Goal: Task Accomplishment & Management: Manage account settings

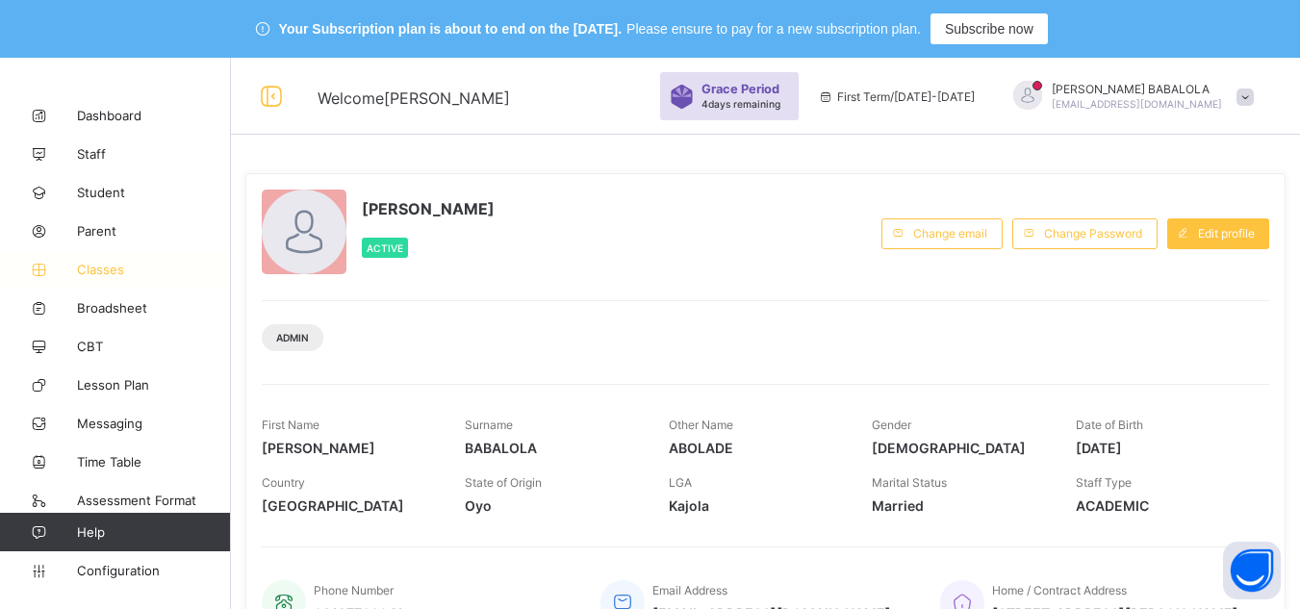
click at [106, 268] on span "Classes" at bounding box center [154, 269] width 154 height 15
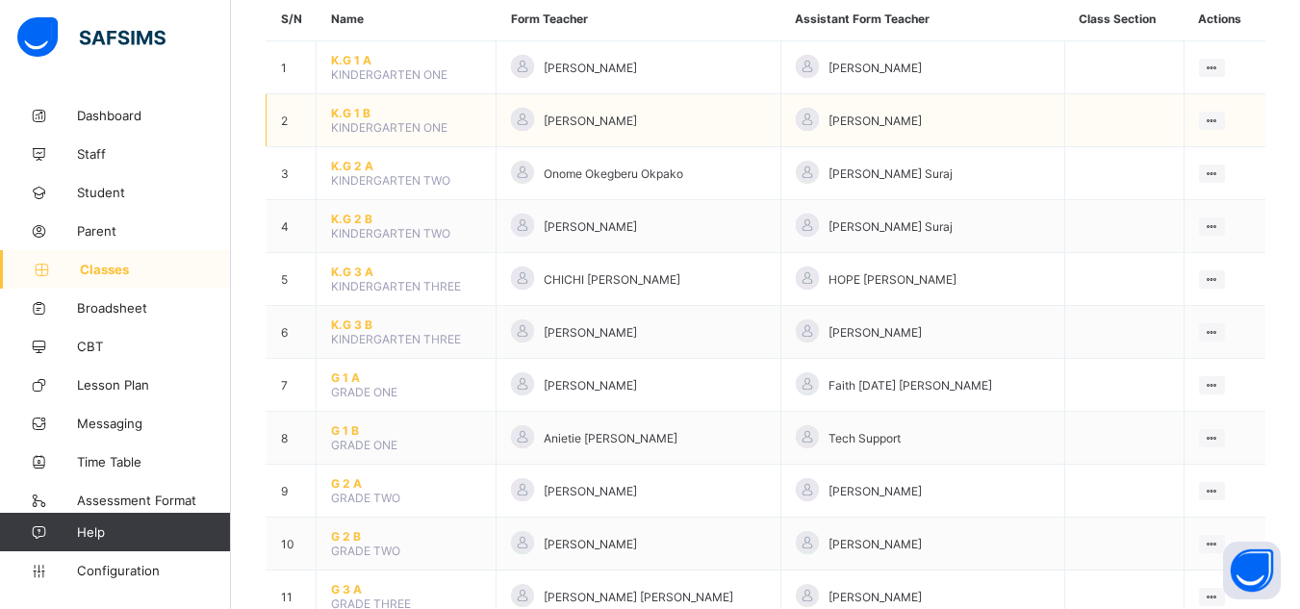
scroll to position [269, 0]
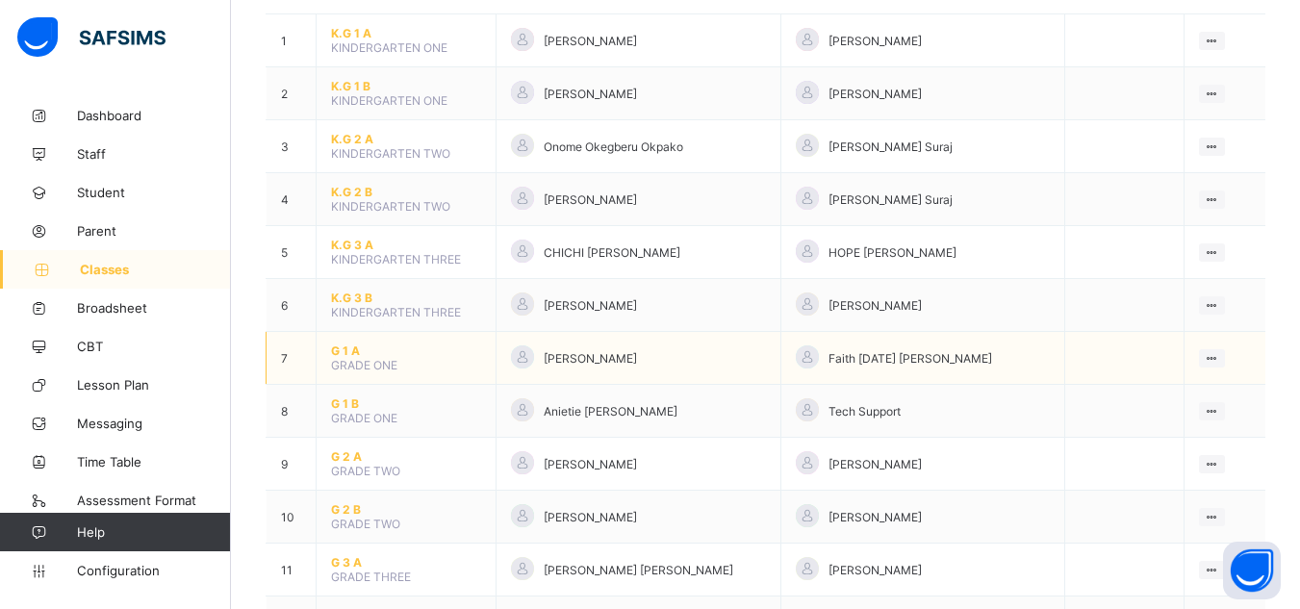
click at [345, 354] on span "G 1 A" at bounding box center [406, 351] width 150 height 14
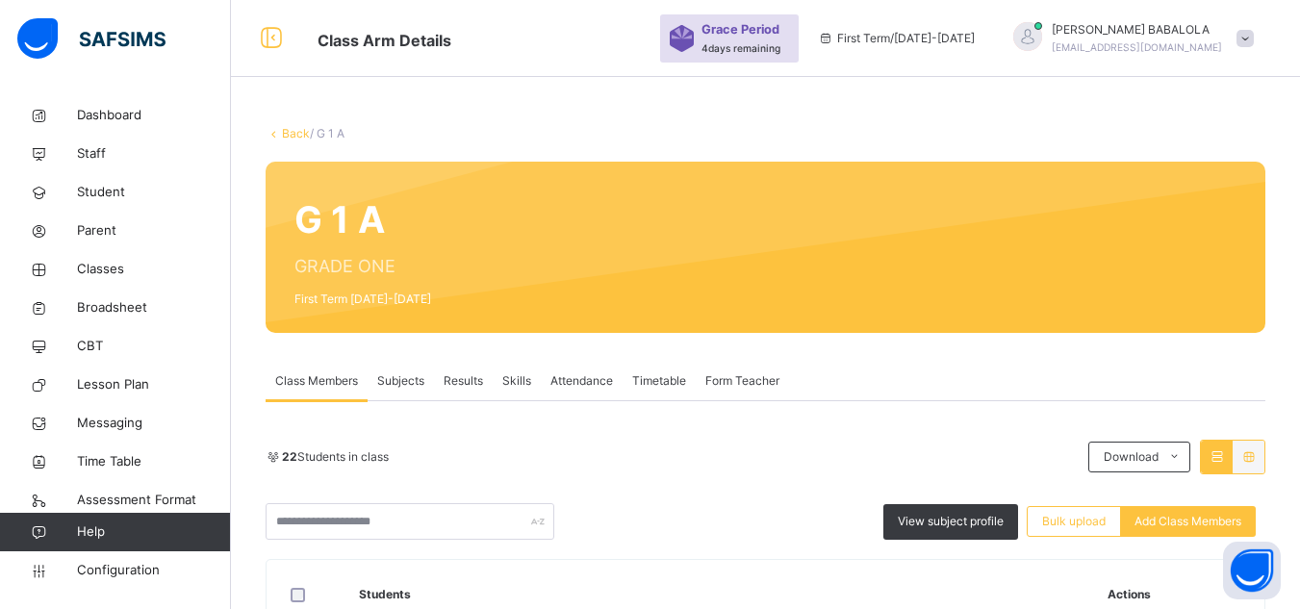
scroll to position [269, 0]
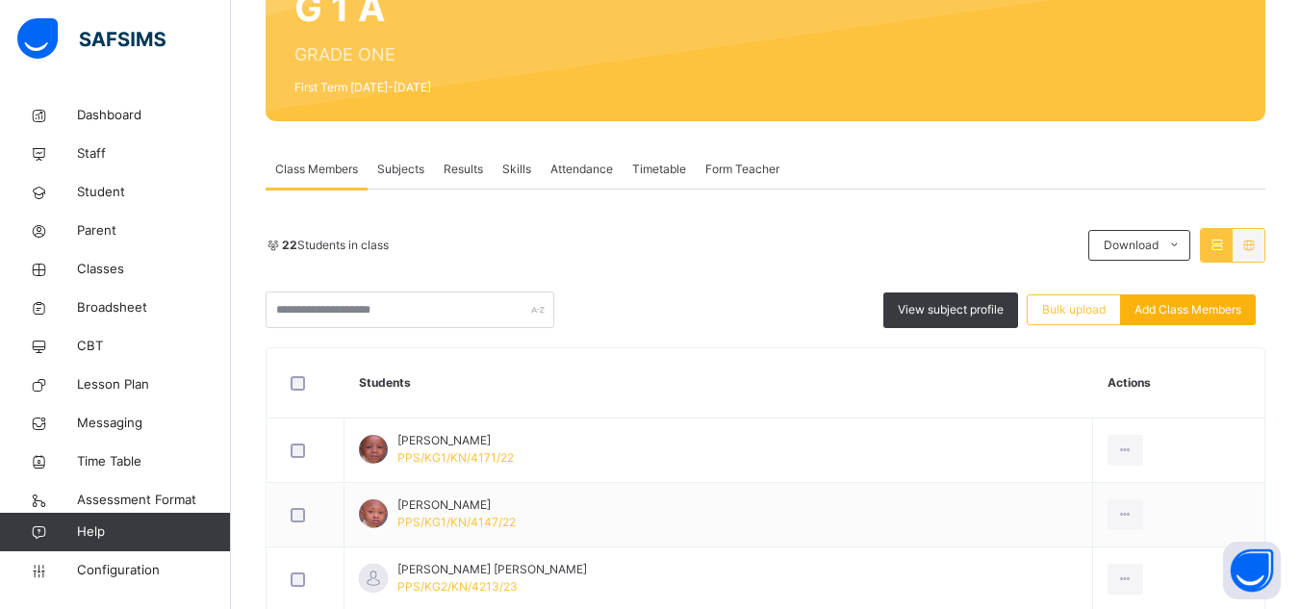
click at [1186, 312] on span "Add Class Members" at bounding box center [1188, 309] width 107 height 17
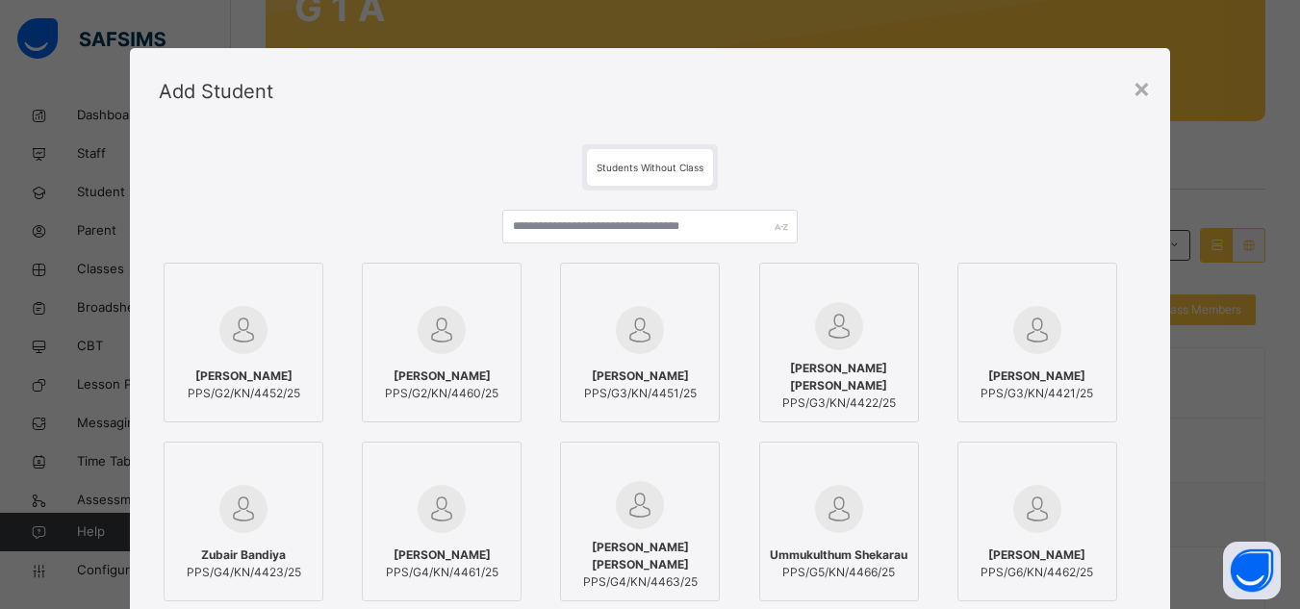
click at [1144, 498] on div "Students Without Class Hamisu Izzudeen Hamisu PPS/G2/KN/4452/25 [PERSON_NAME] P…" at bounding box center [650, 443] width 1040 height 616
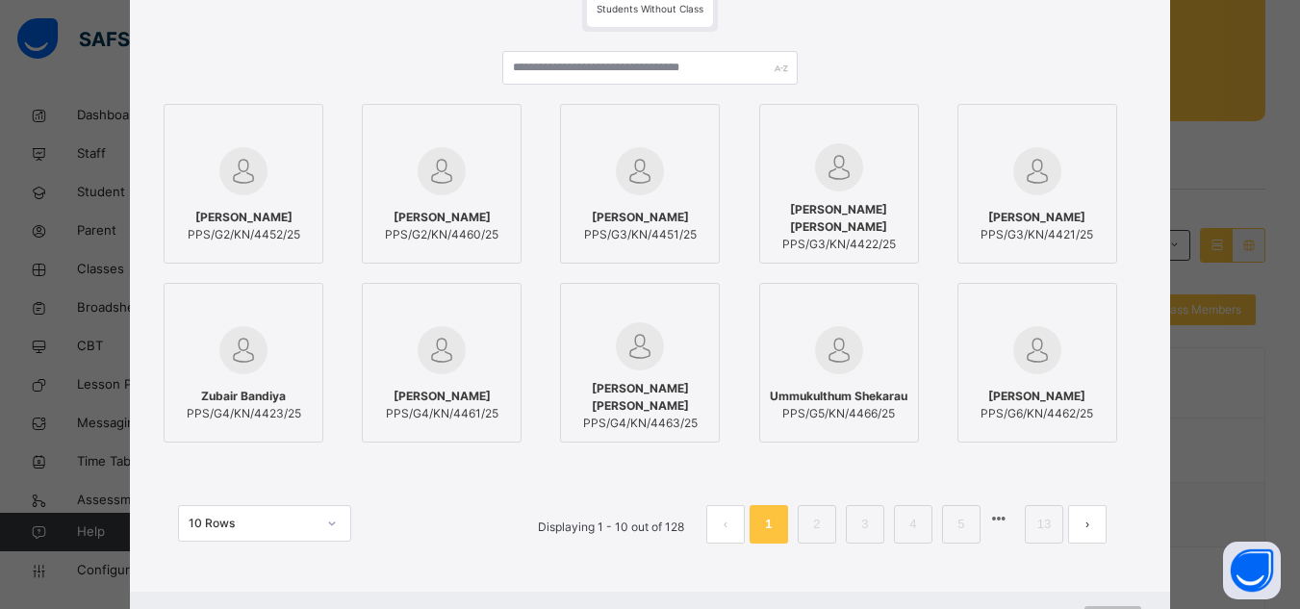
scroll to position [192, 0]
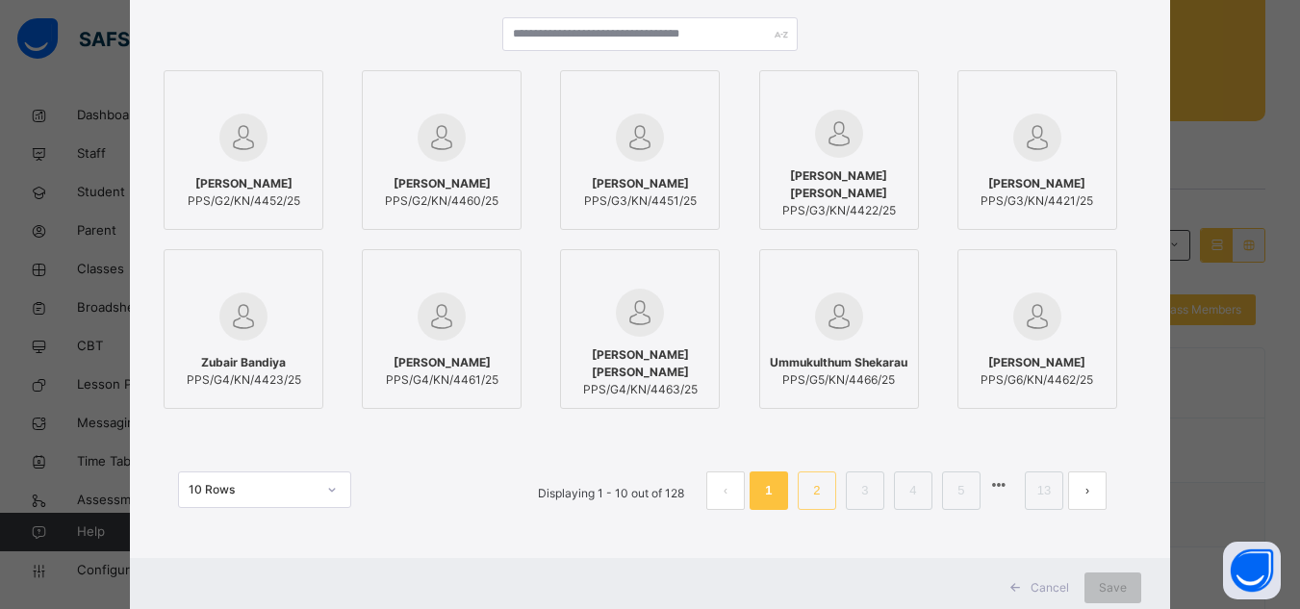
click at [820, 488] on link "2" at bounding box center [816, 490] width 18 height 25
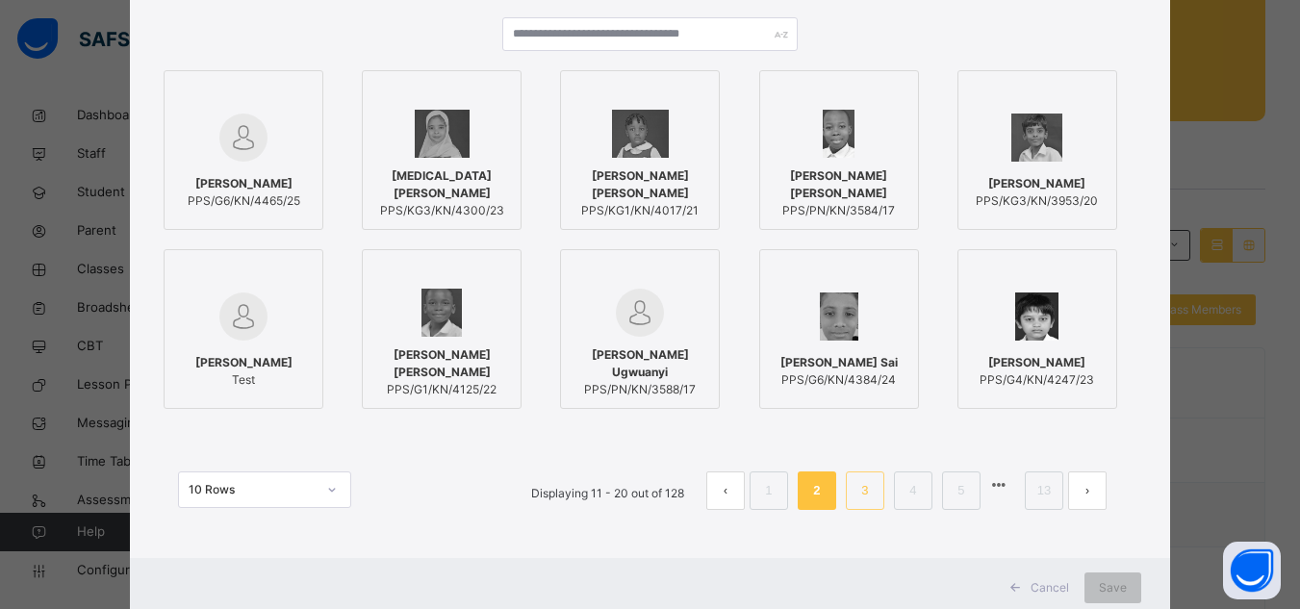
click at [860, 492] on link "3" at bounding box center [864, 490] width 18 height 25
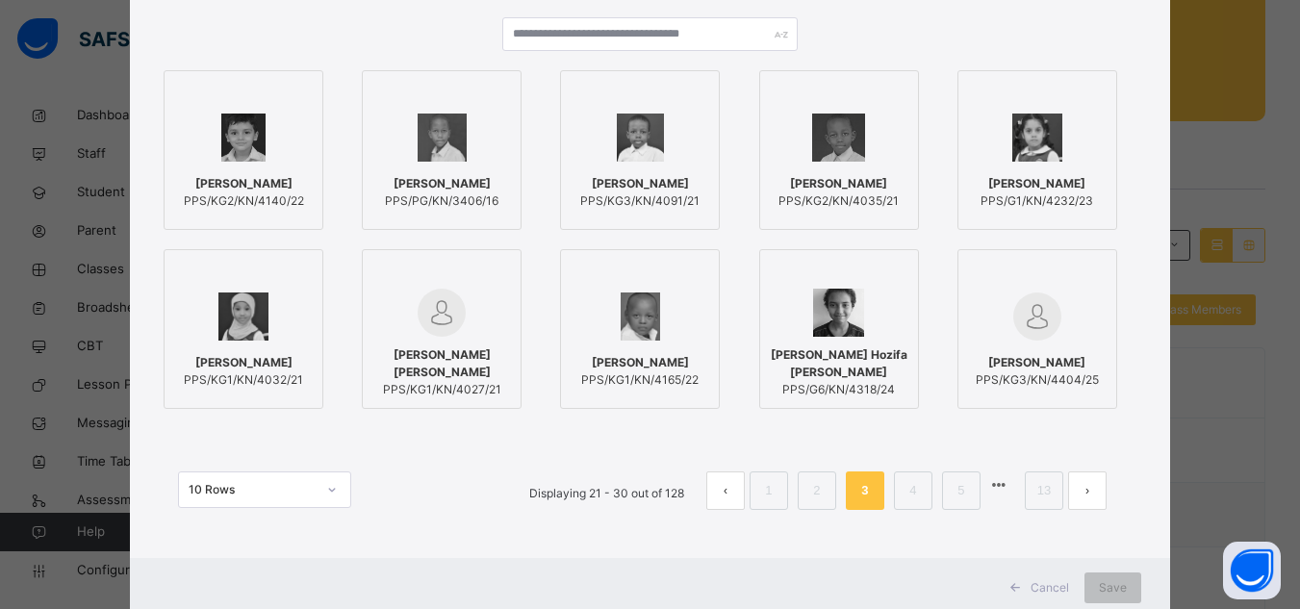
click at [721, 497] on button "prev page" at bounding box center [725, 491] width 38 height 38
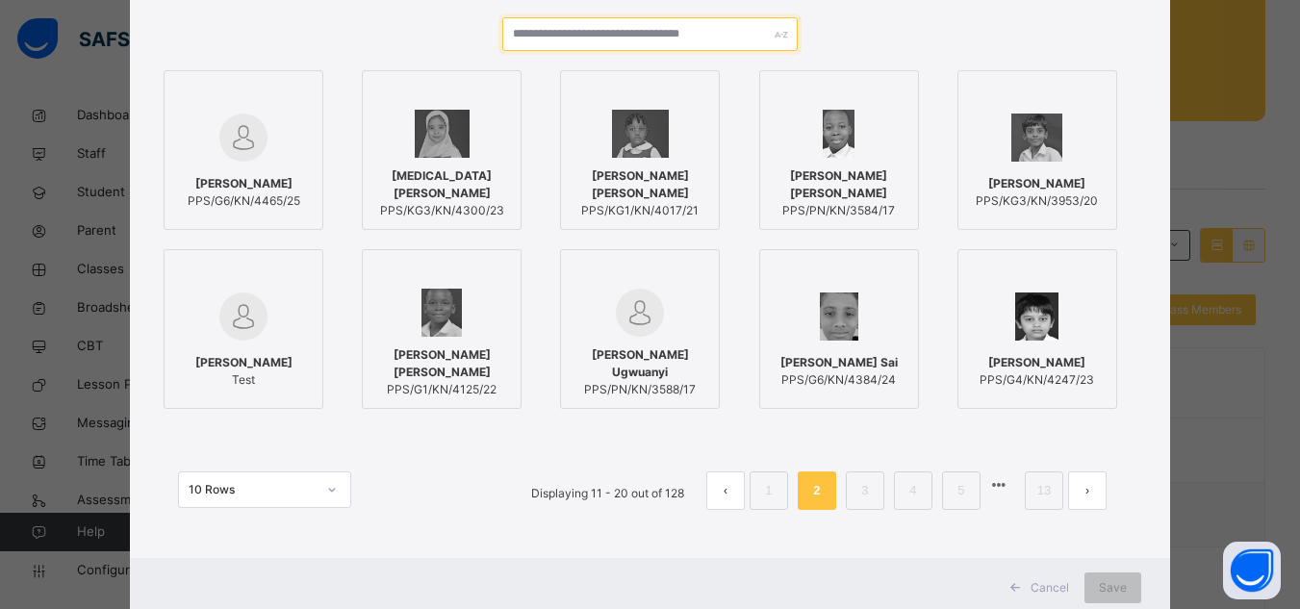
click at [523, 40] on input "text" at bounding box center [649, 34] width 294 height 34
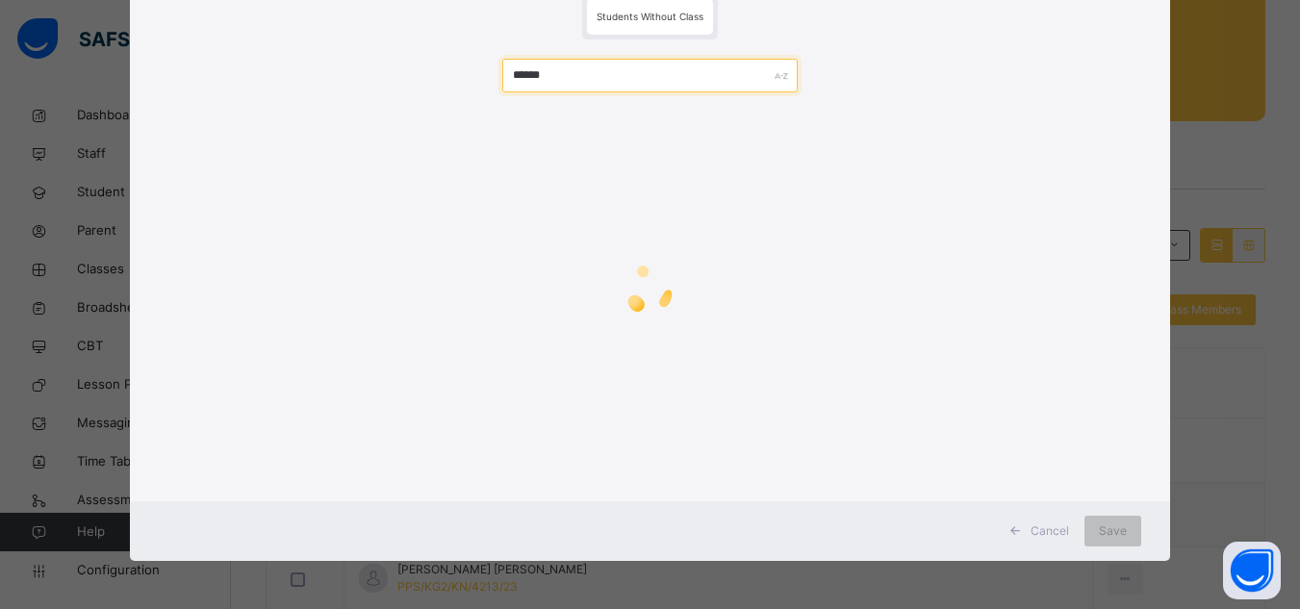
scroll to position [123, 0]
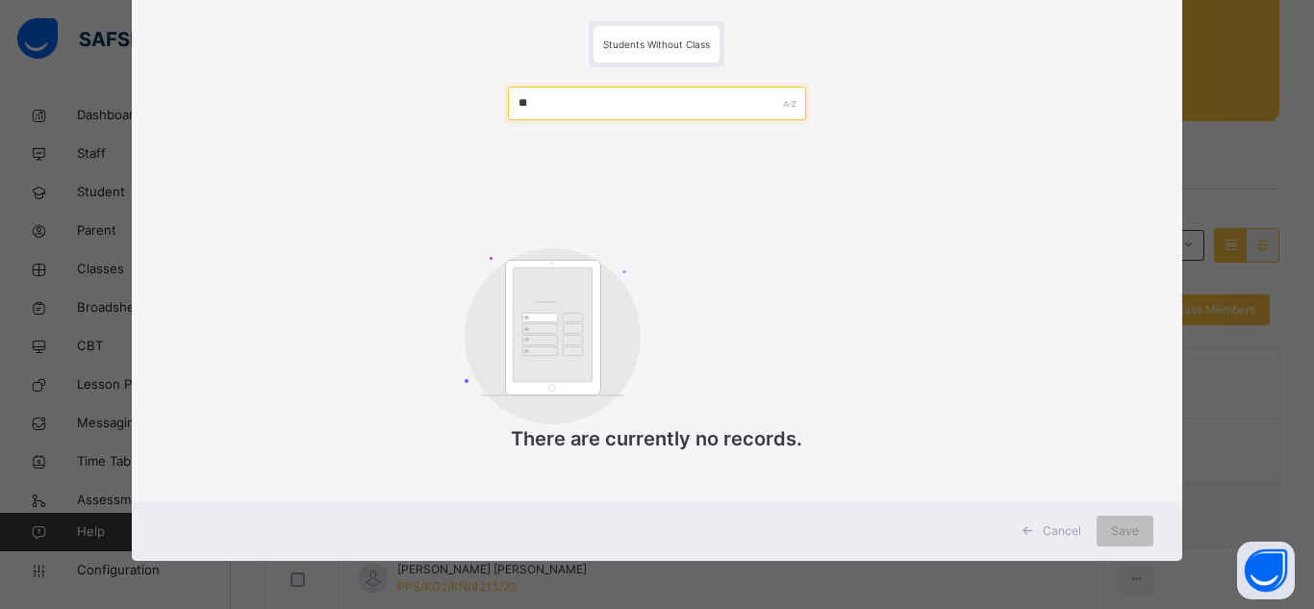
type input "*"
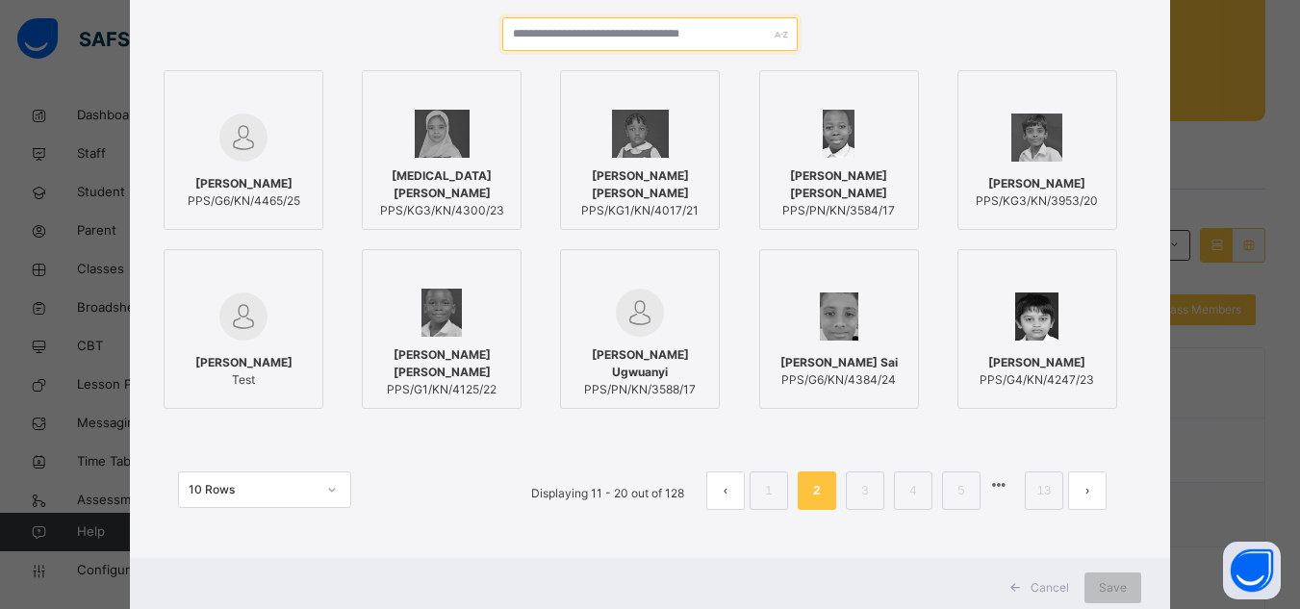
scroll to position [0, 0]
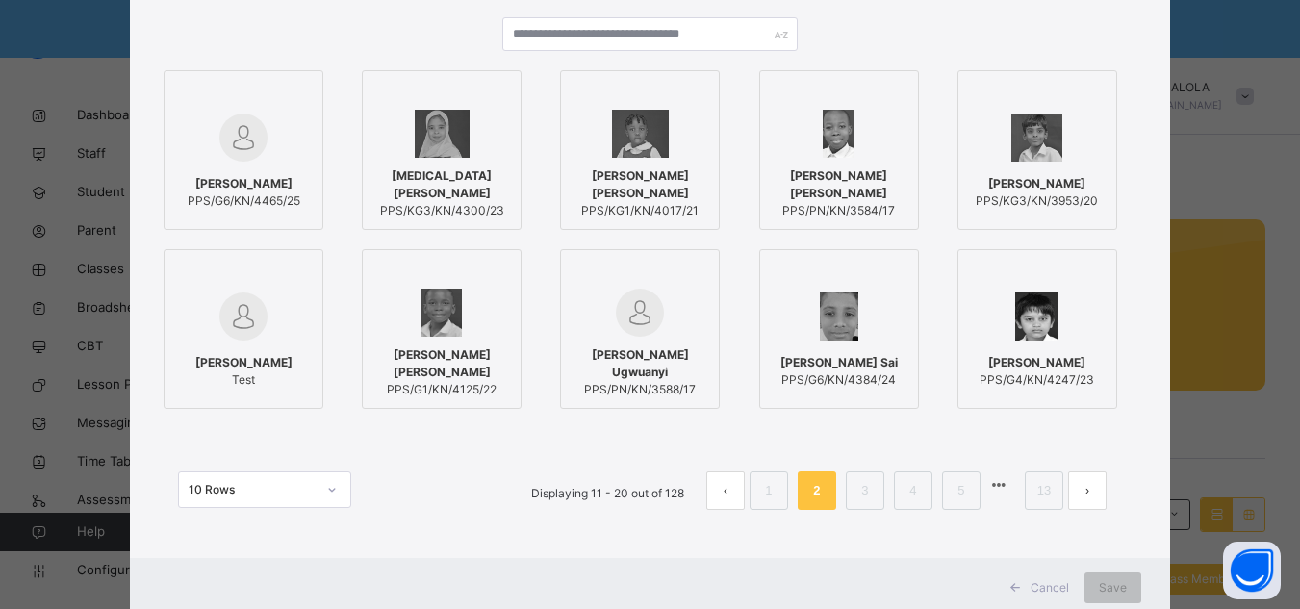
click at [1137, 20] on div "[PERSON_NAME] PPS/G6/KN/4465/25 [MEDICAL_DATA][PERSON_NAME] PPS/KG3/KN/4300/23 …" at bounding box center [650, 273] width 983 height 550
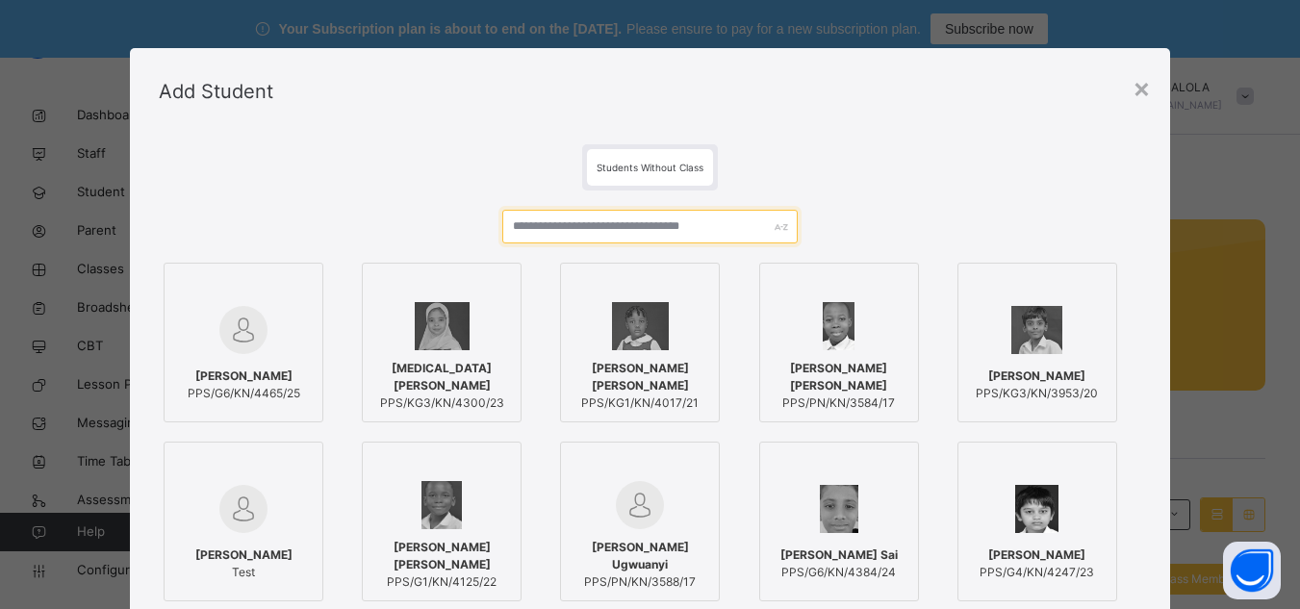
click at [616, 228] on input "text" at bounding box center [649, 227] width 294 height 34
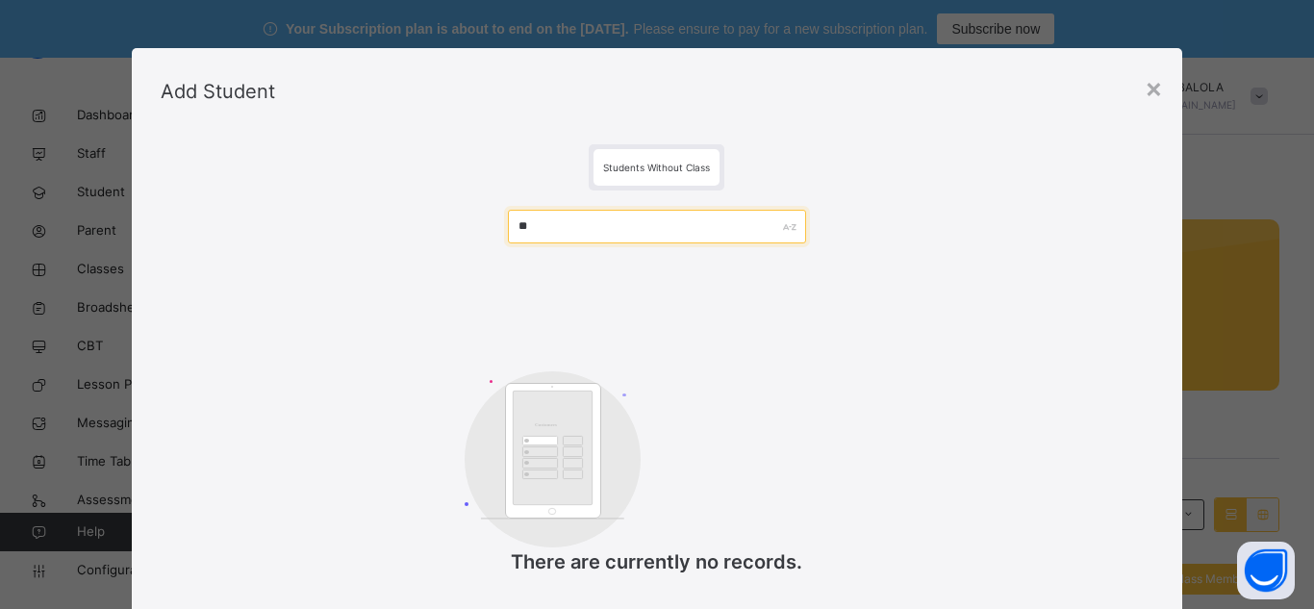
type input "*"
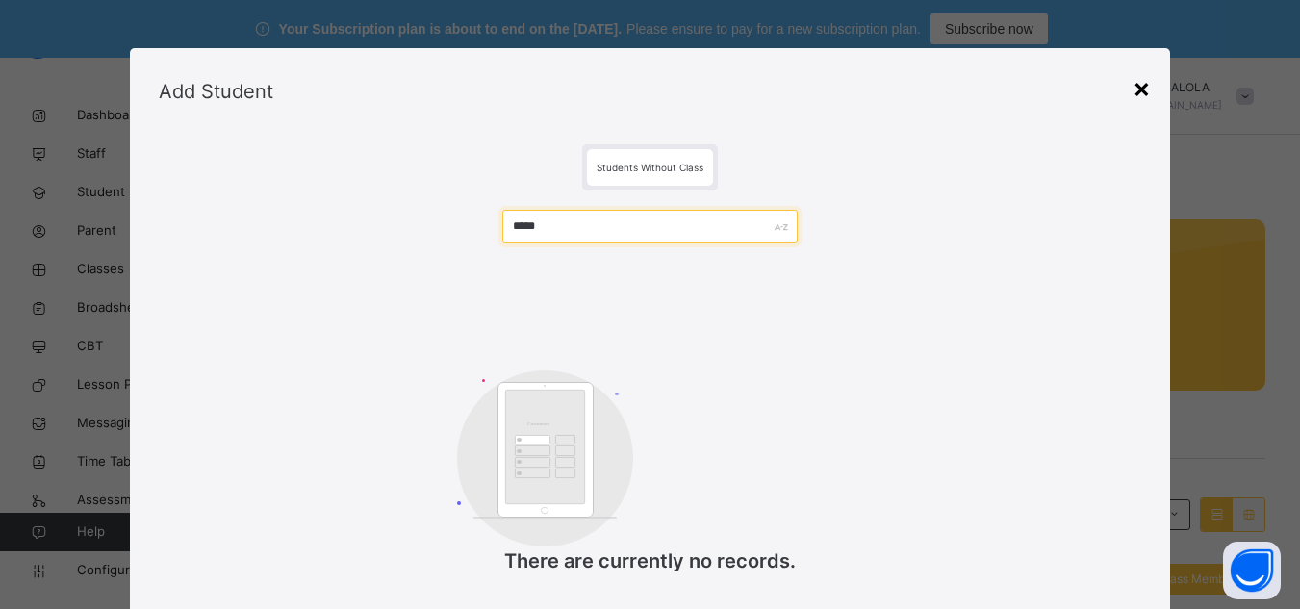
type input "*****"
click at [1139, 89] on div "×" at bounding box center [1142, 87] width 18 height 40
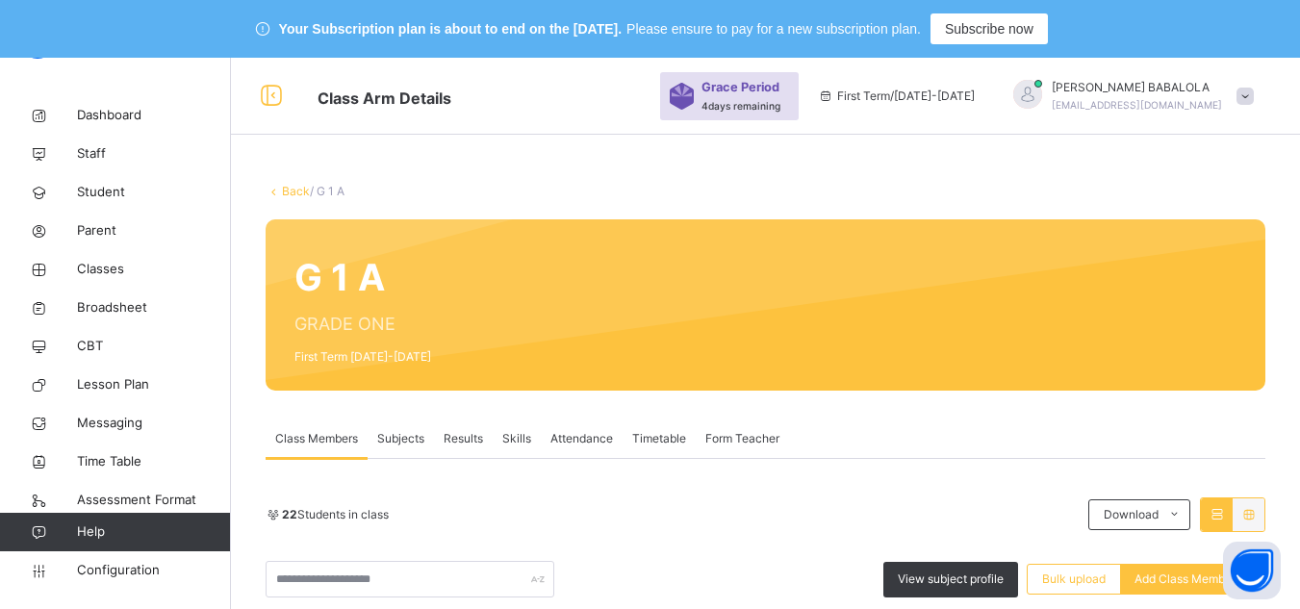
click at [300, 192] on link "Back" at bounding box center [296, 191] width 28 height 14
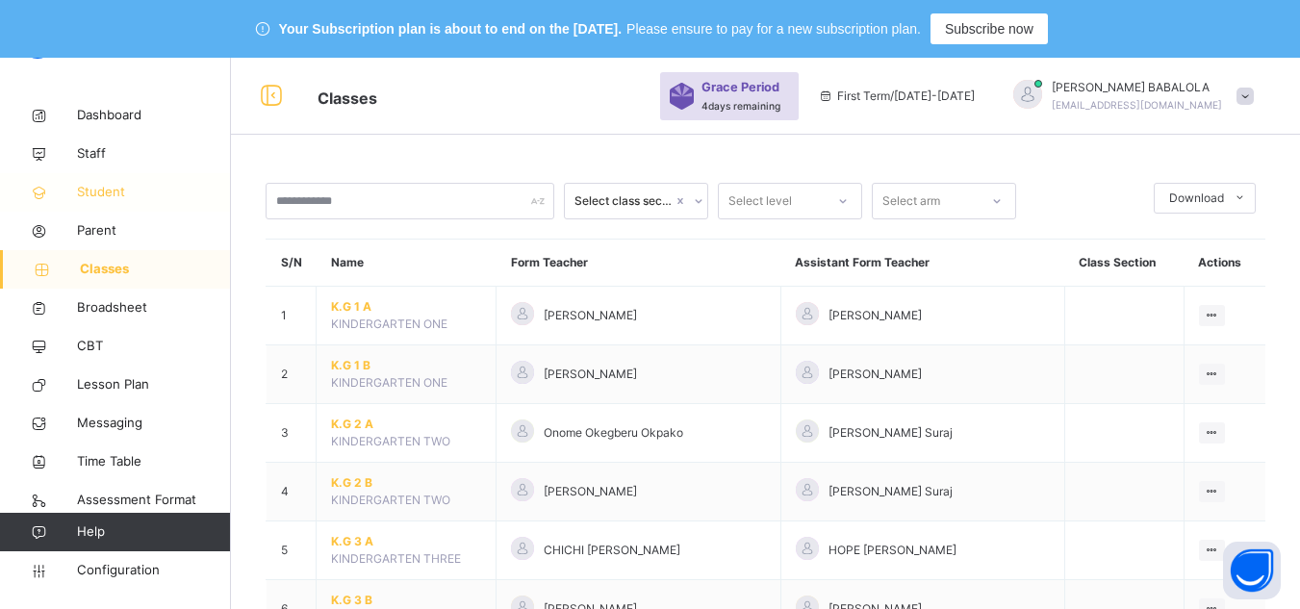
click at [89, 190] on span "Student" at bounding box center [154, 192] width 154 height 19
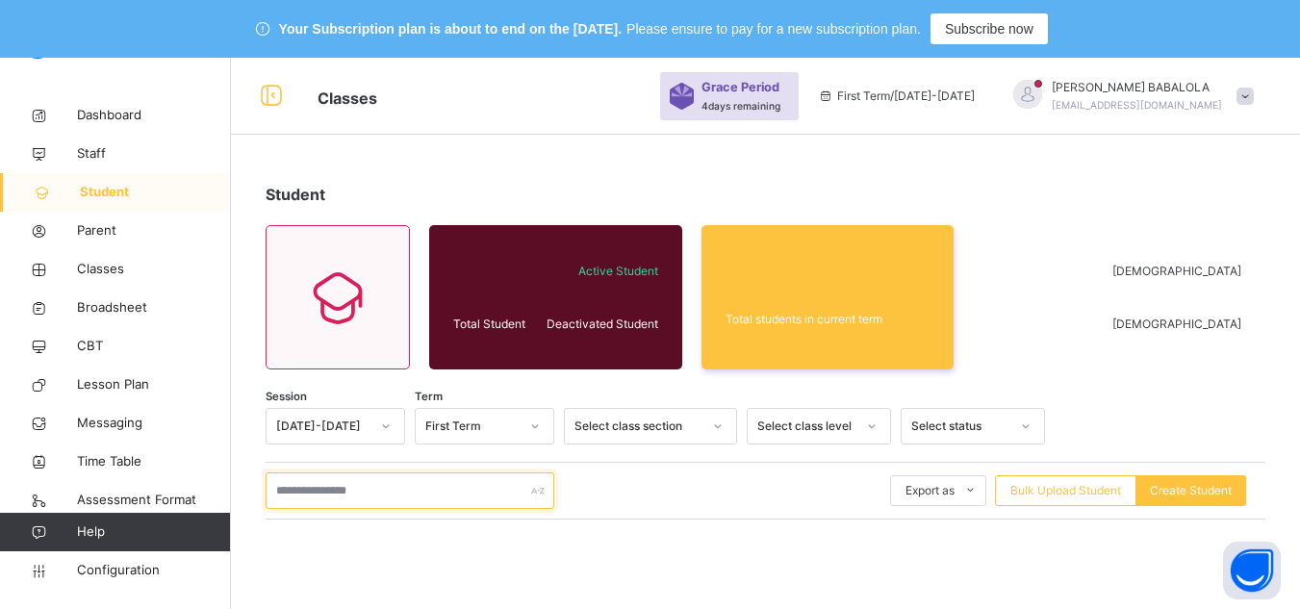
click at [340, 491] on input "text" at bounding box center [410, 490] width 289 height 37
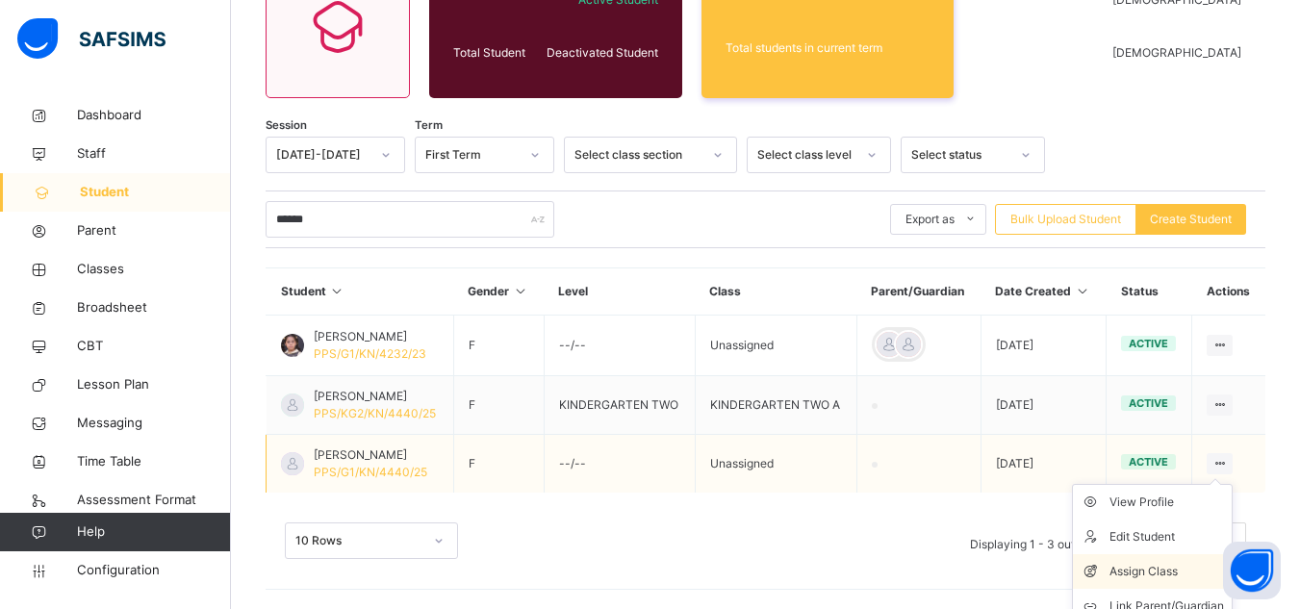
click at [1161, 570] on div "Assign Class" at bounding box center [1167, 571] width 115 height 19
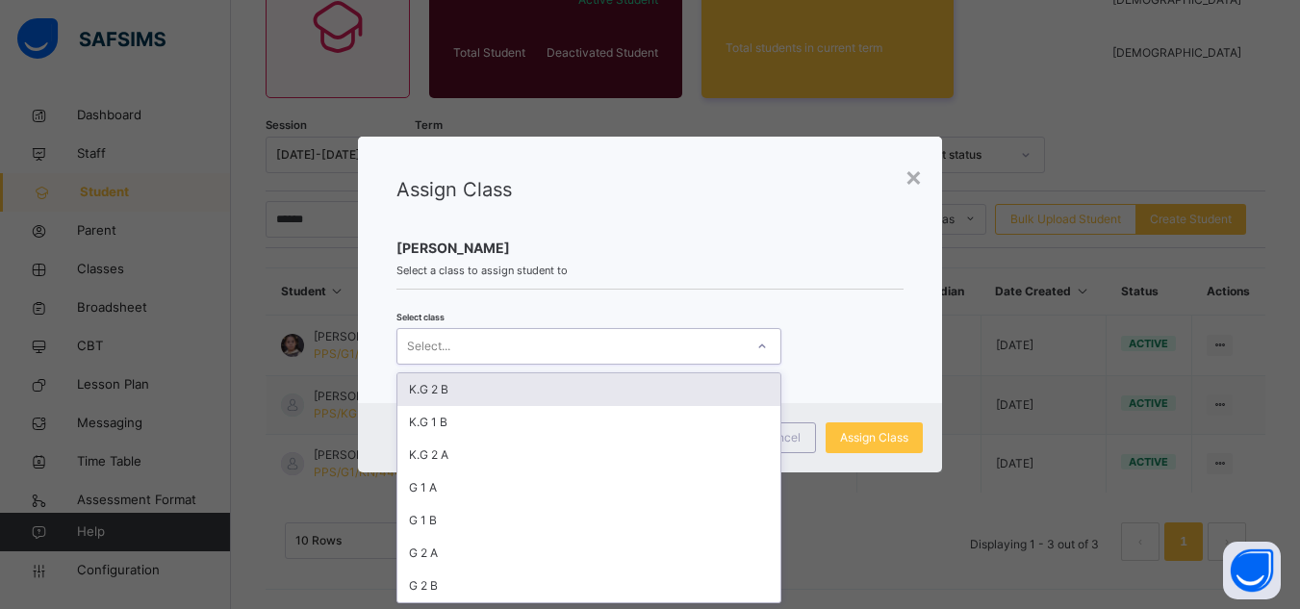
scroll to position [0, 0]
click at [508, 348] on div "Select..." at bounding box center [570, 346] width 346 height 30
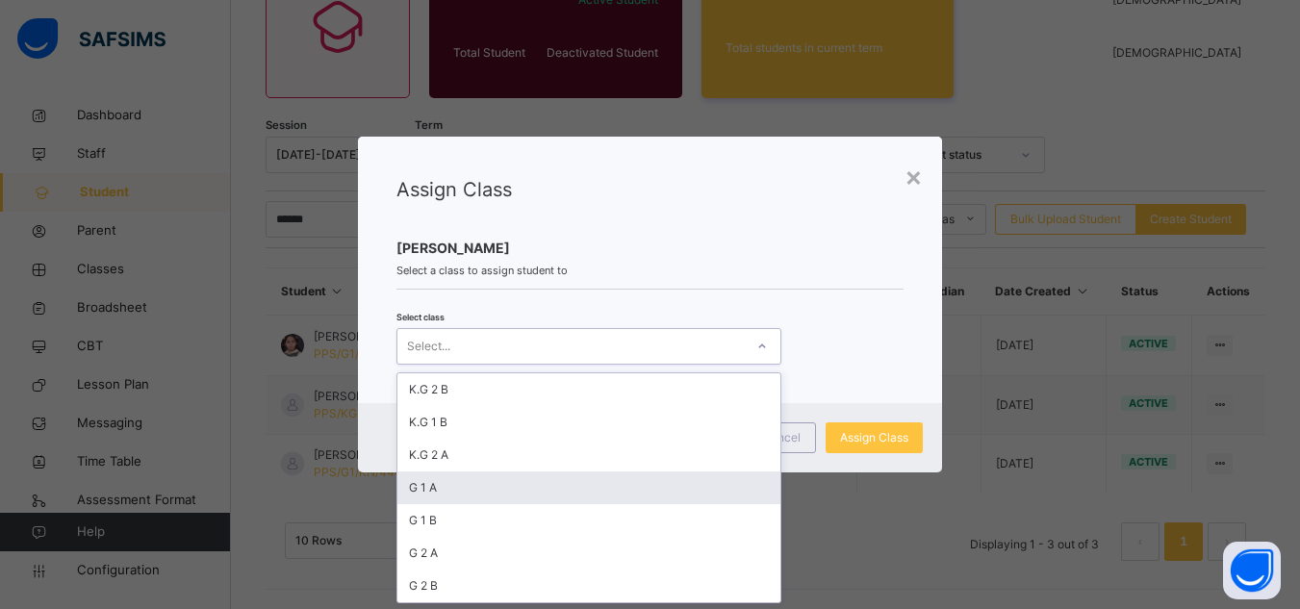
click at [451, 494] on div "G 1 A" at bounding box center [588, 488] width 383 height 33
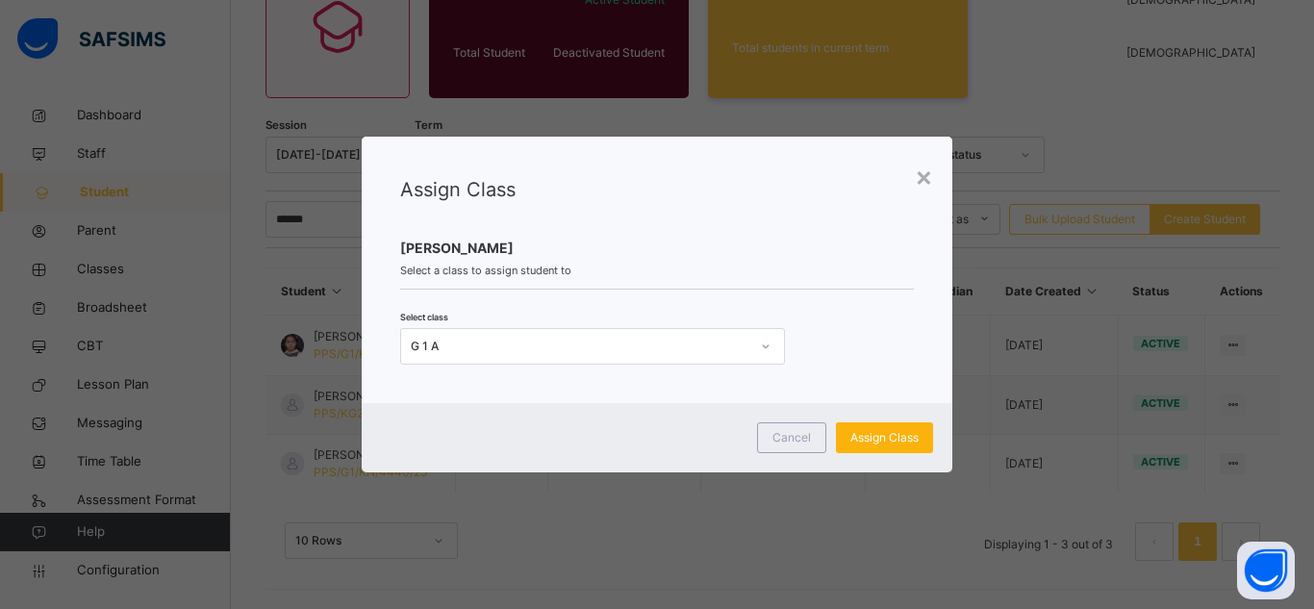
click at [862, 444] on span "Assign Class" at bounding box center [885, 437] width 68 height 17
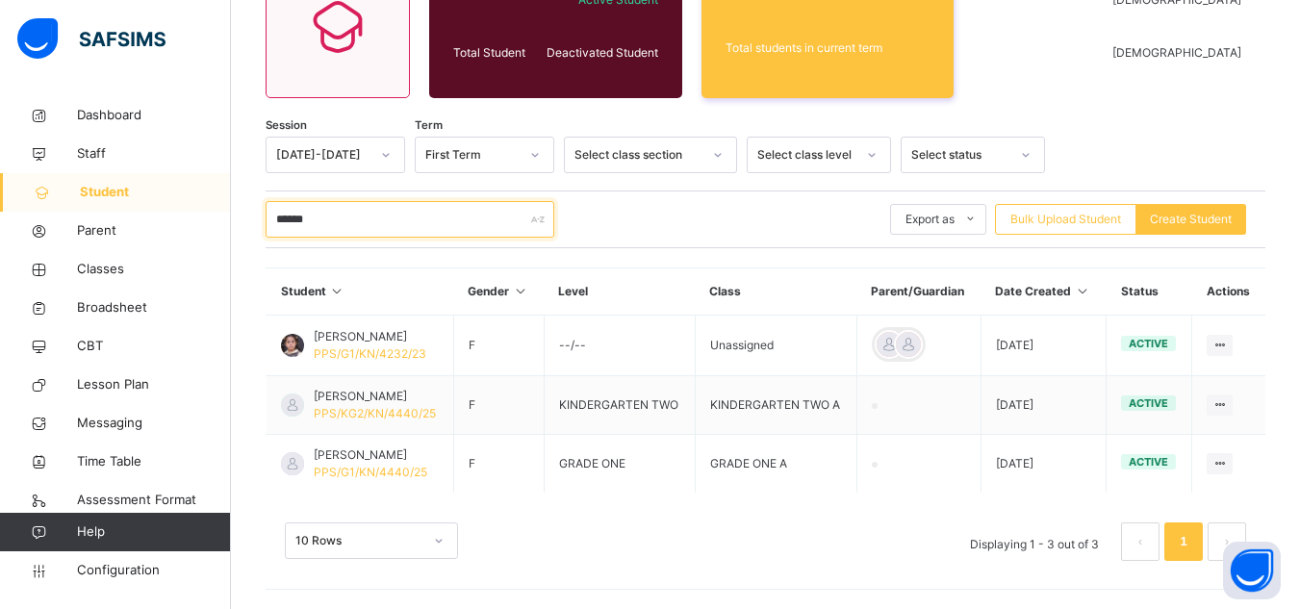
click at [378, 219] on input "******" at bounding box center [410, 219] width 289 height 37
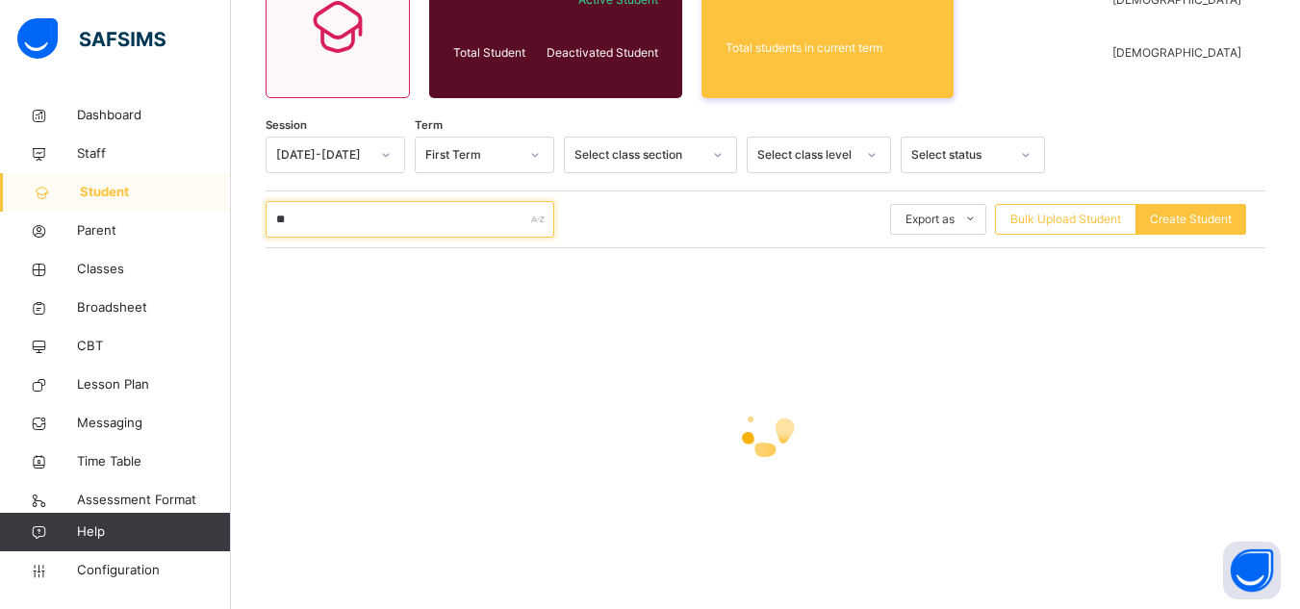
type input "*"
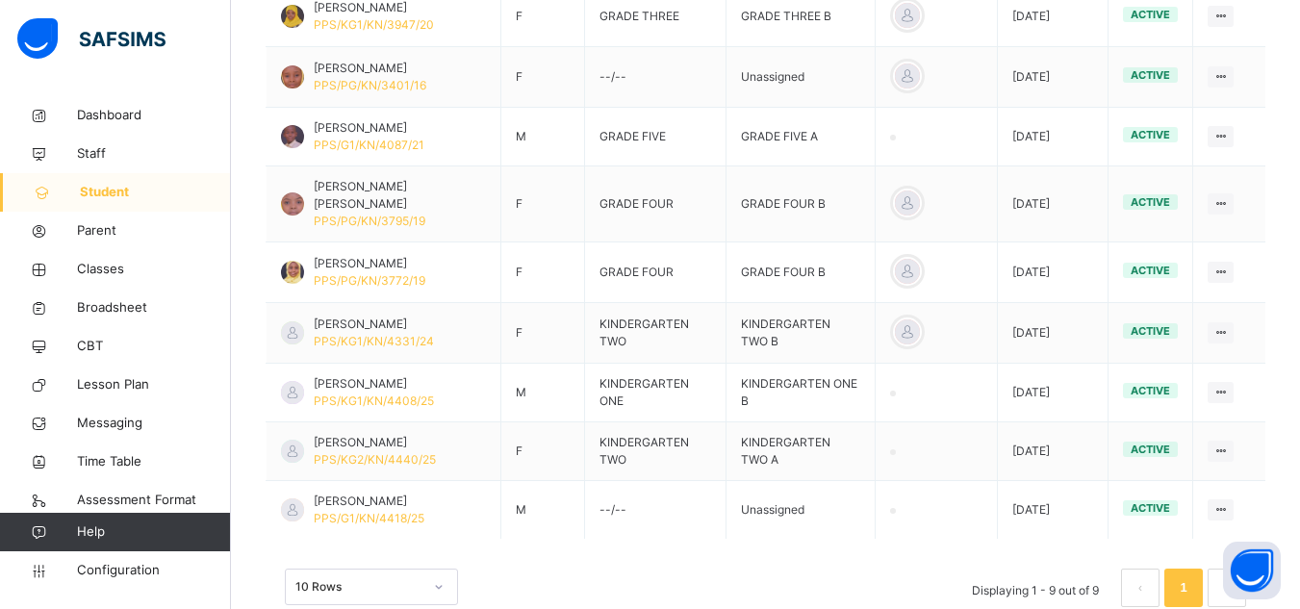
scroll to position [631, 0]
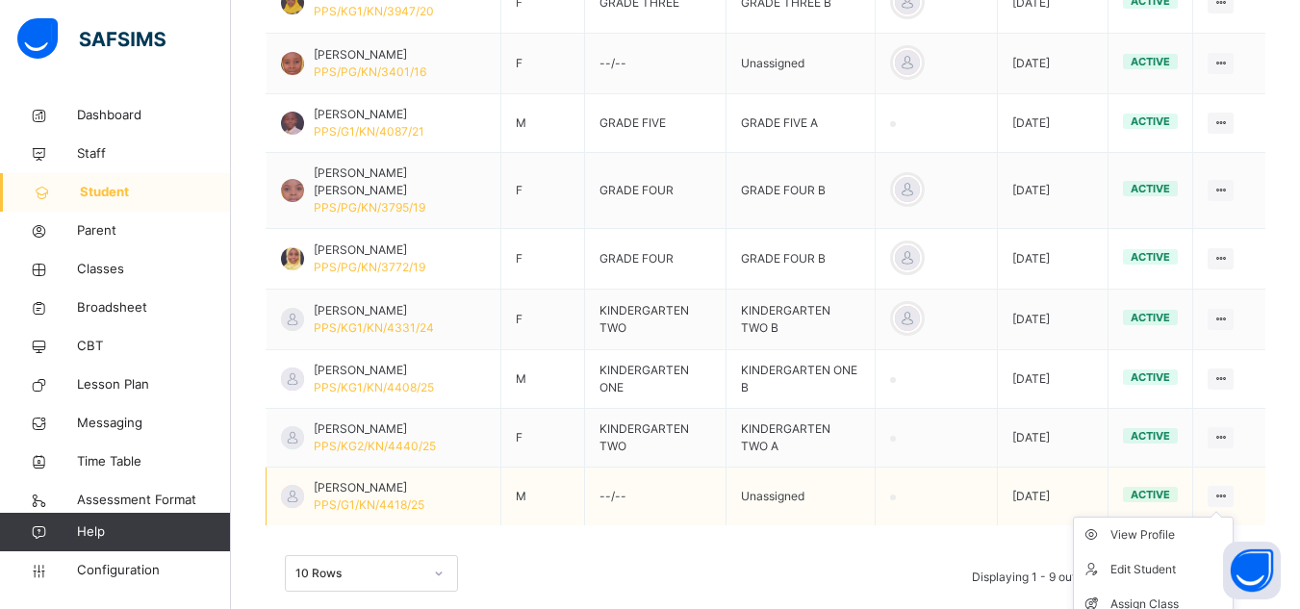
click at [1226, 489] on icon at bounding box center [1220, 496] width 16 height 14
click at [1167, 595] on div "Assign Class" at bounding box center [1167, 604] width 115 height 19
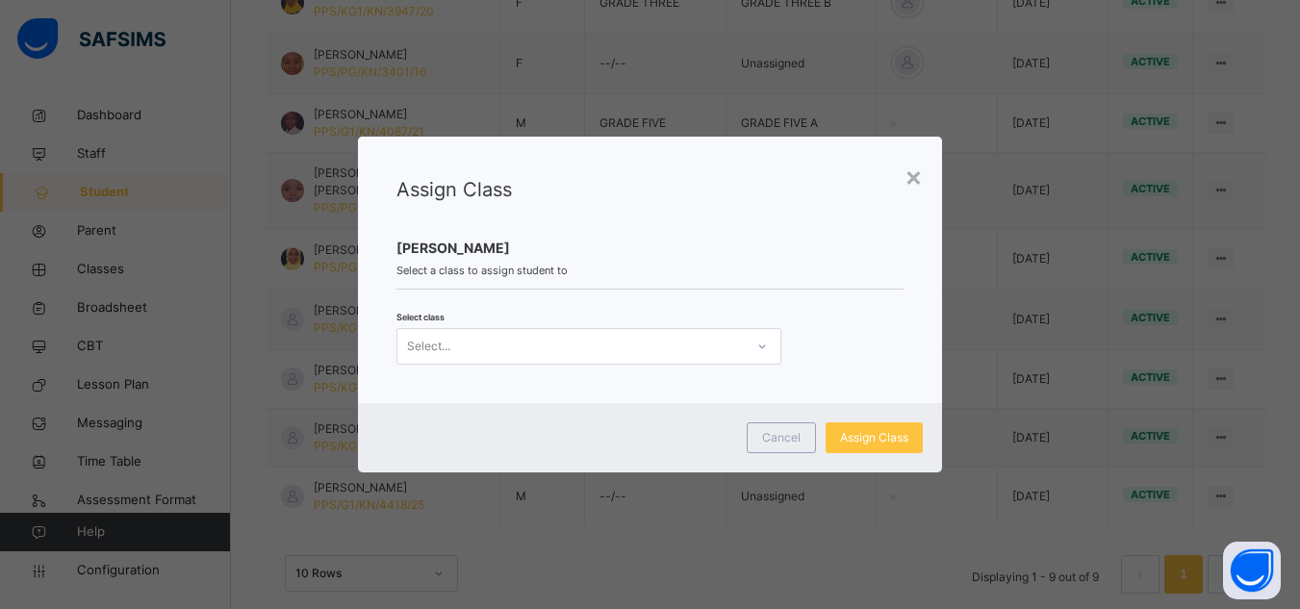
click at [651, 356] on div "Select..." at bounding box center [570, 346] width 346 height 30
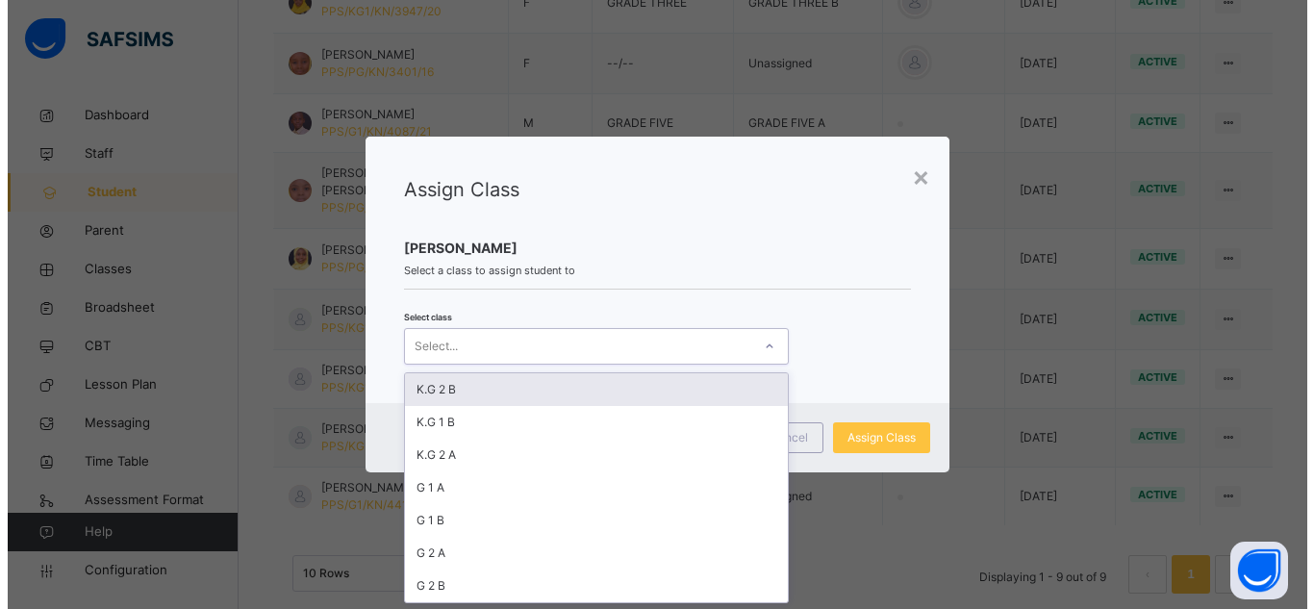
scroll to position [0, 0]
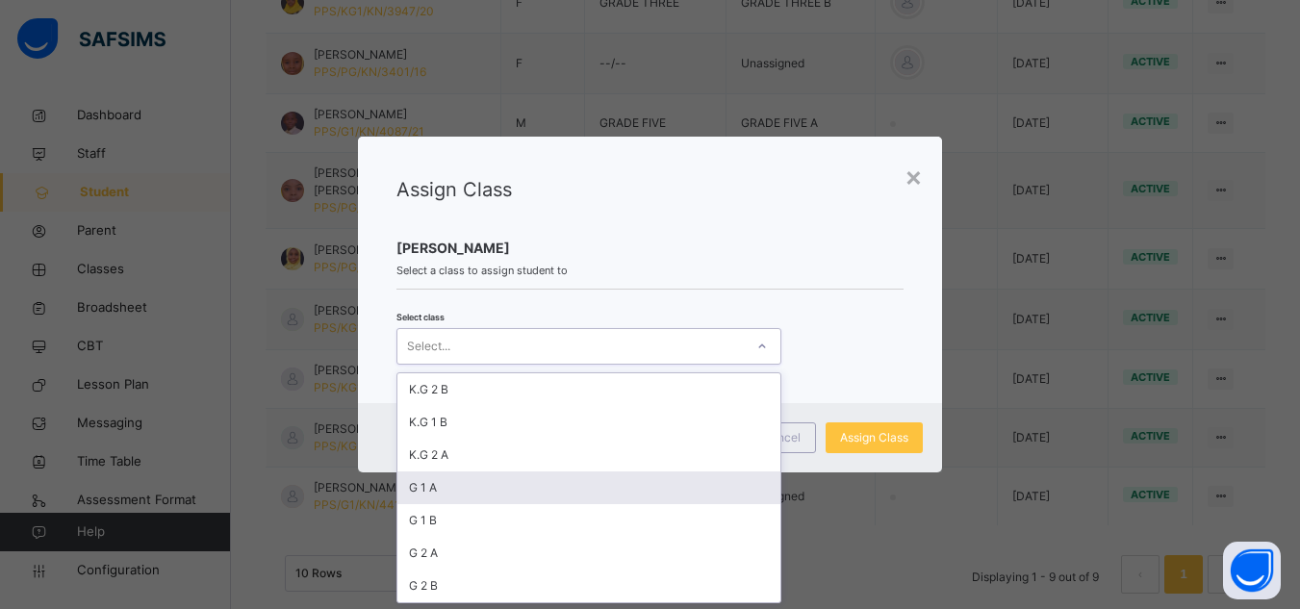
click at [502, 490] on div "G 1 A" at bounding box center [588, 488] width 383 height 33
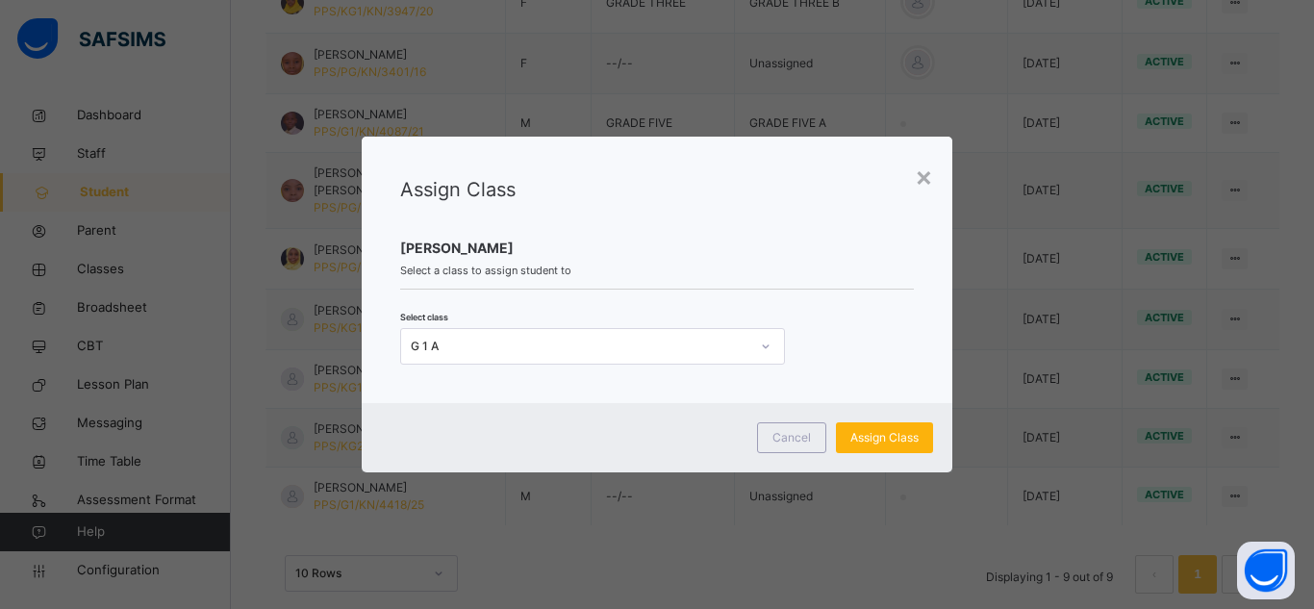
click at [855, 439] on span "Assign Class" at bounding box center [885, 437] width 68 height 17
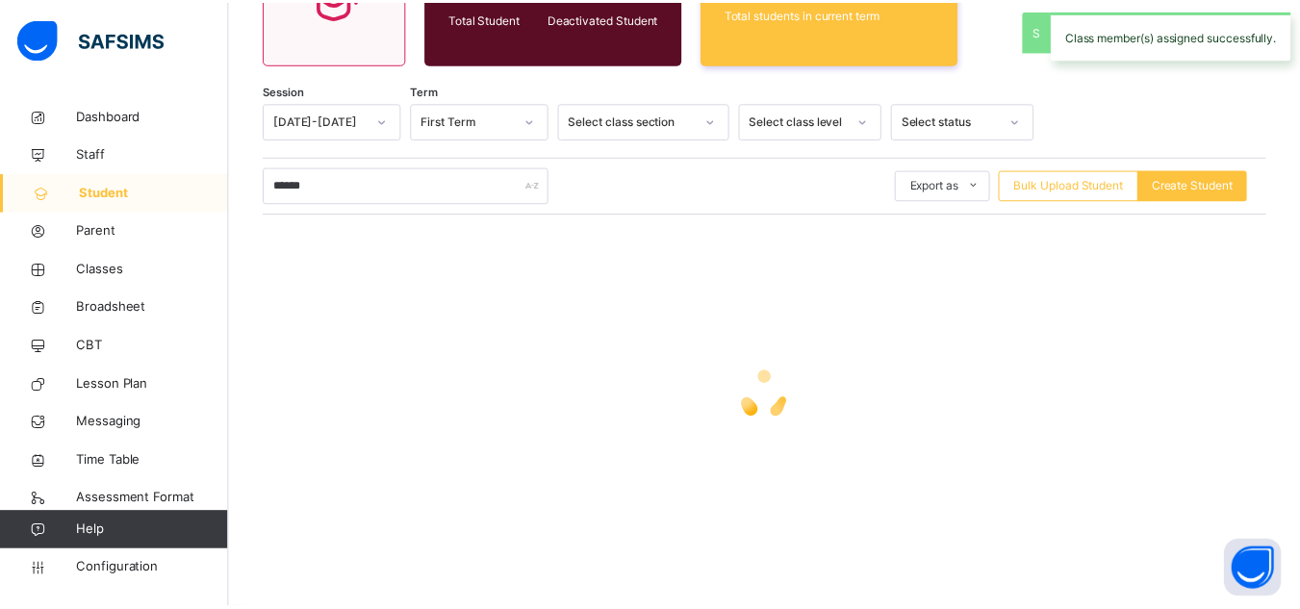
scroll to position [305, 0]
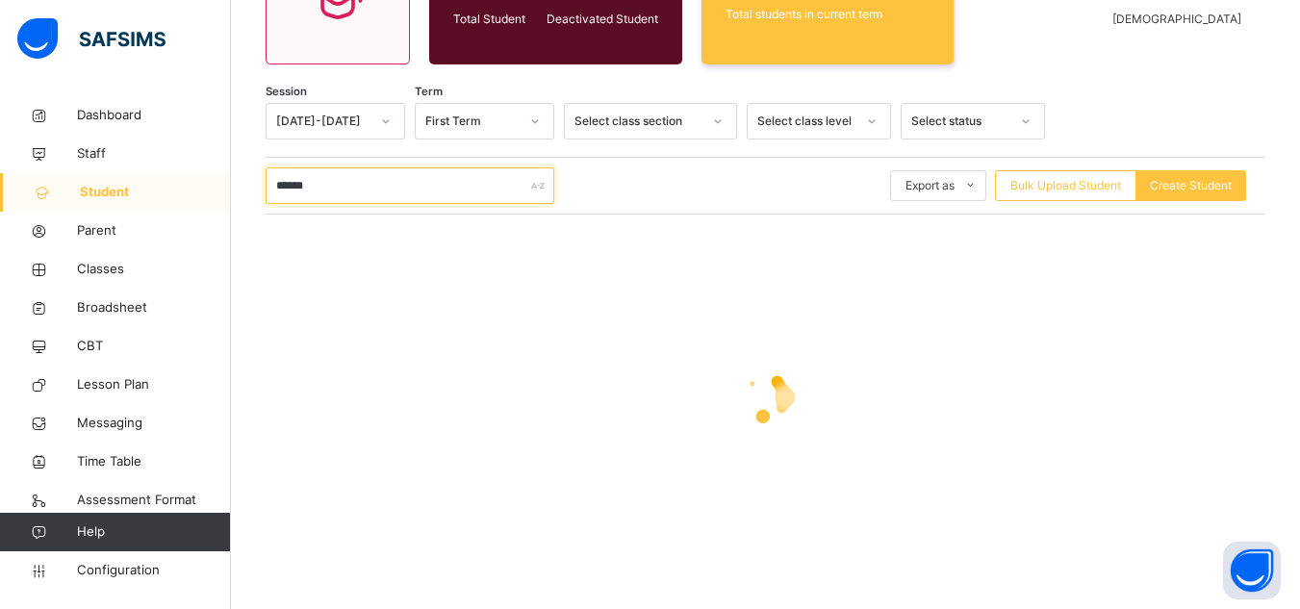
click at [388, 185] on input "******" at bounding box center [410, 185] width 289 height 37
type input "*"
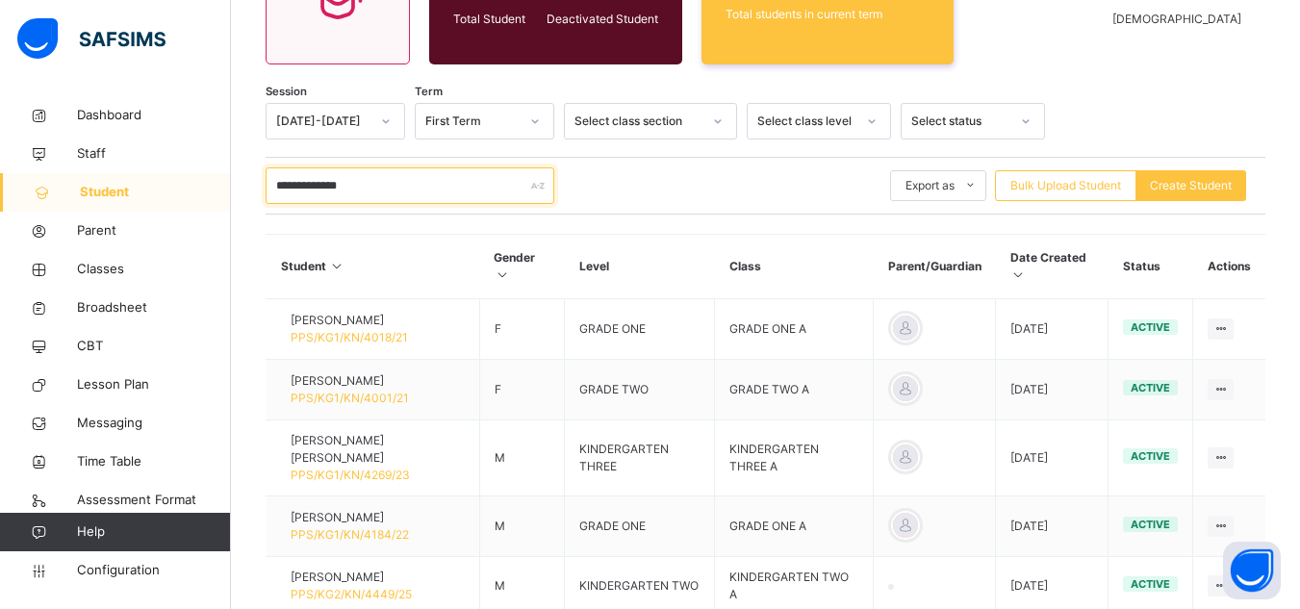
type input "**********"
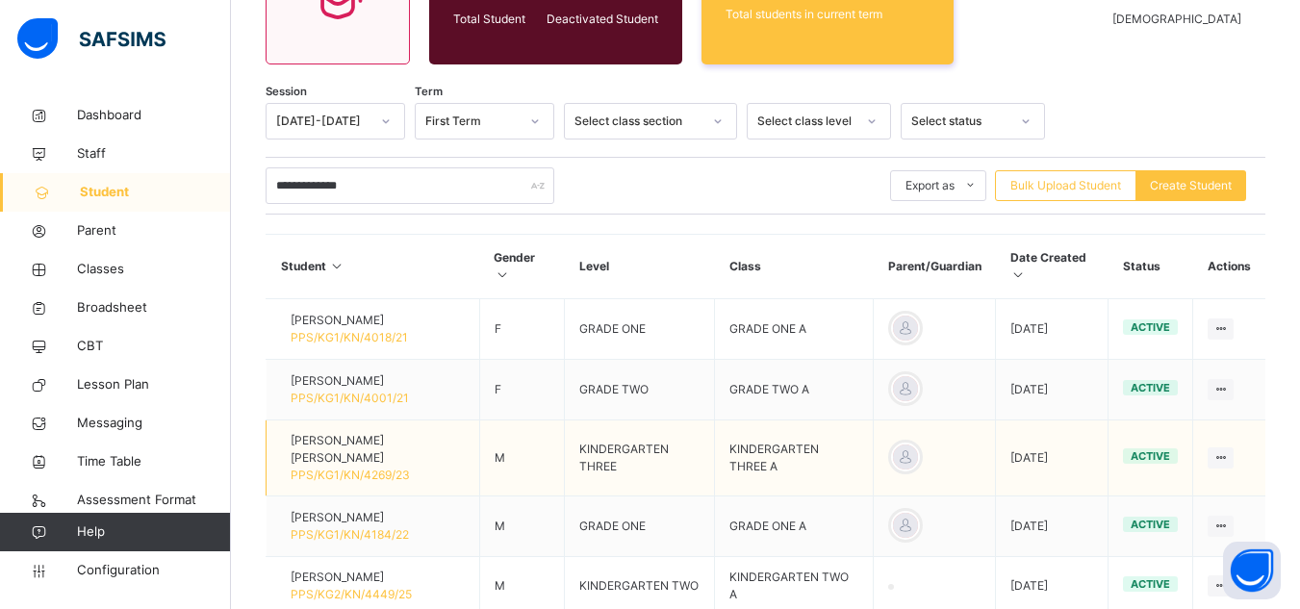
click at [662, 443] on td "KINDERGARTEN THREE" at bounding box center [640, 459] width 150 height 76
